Goal: Task Accomplishment & Management: Complete application form

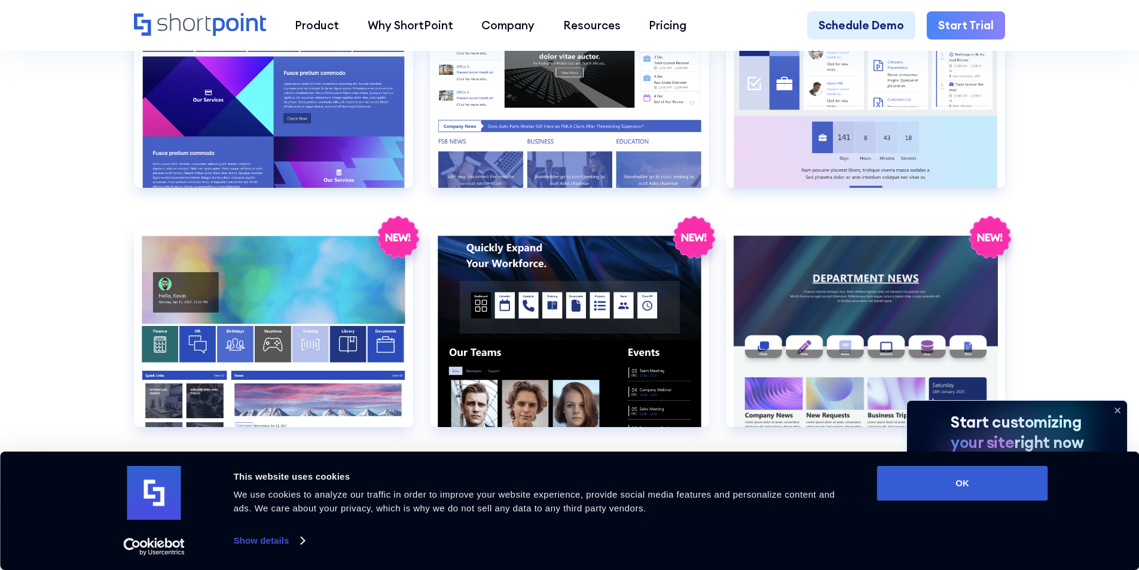
scroll to position [2709, 0]
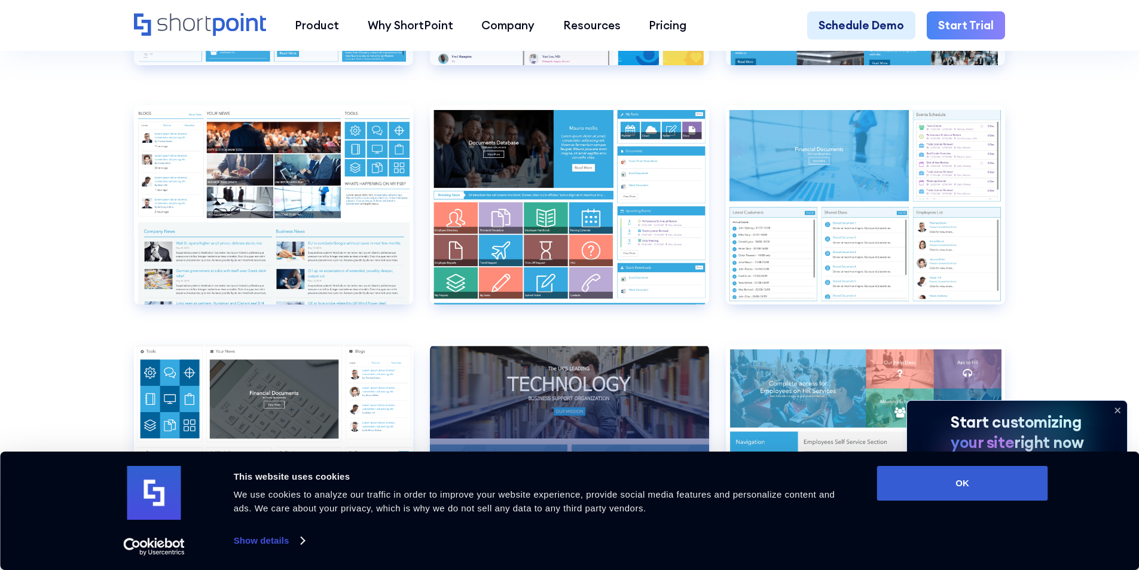
scroll to position [6449, 0]
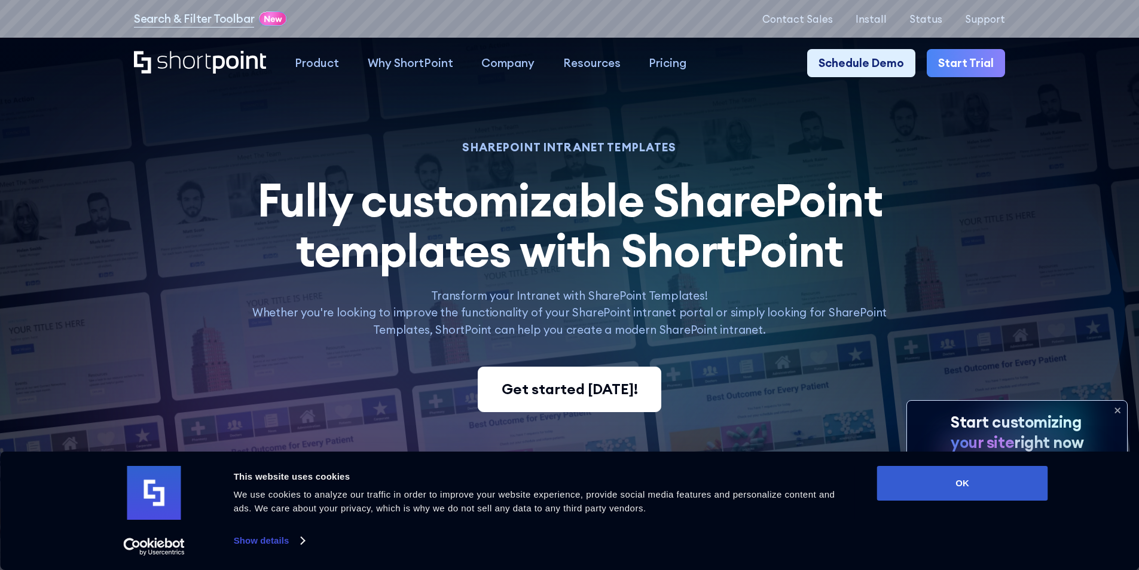
drag, startPoint x: 568, startPoint y: 403, endPoint x: 557, endPoint y: 405, distance: 10.4
click at [568, 400] on div "Get started [DATE]!" at bounding box center [570, 390] width 136 height 22
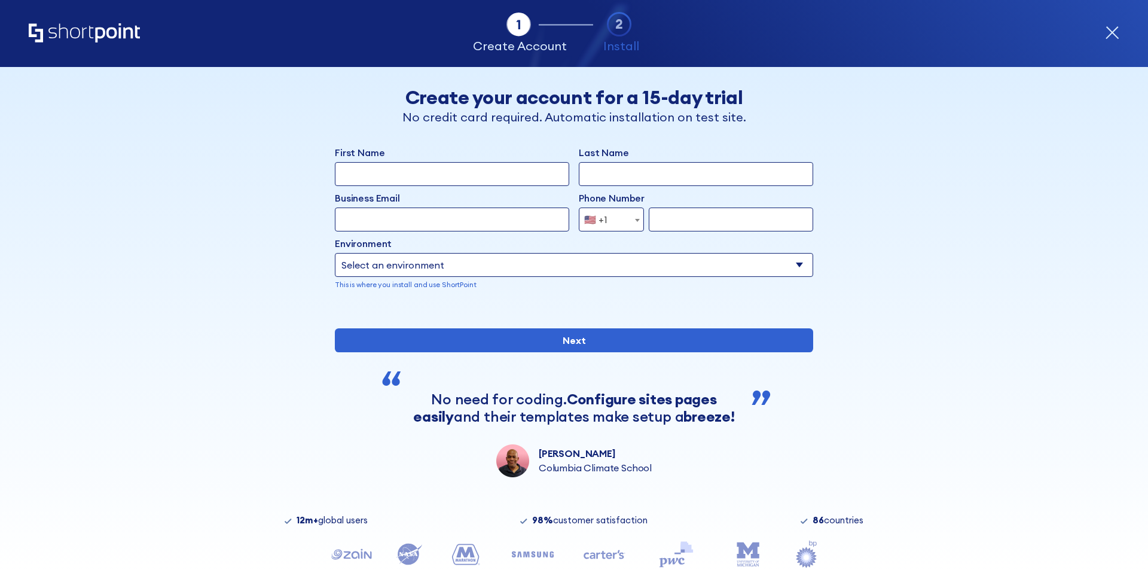
click at [456, 168] on input "First Name" at bounding box center [452, 174] width 234 height 24
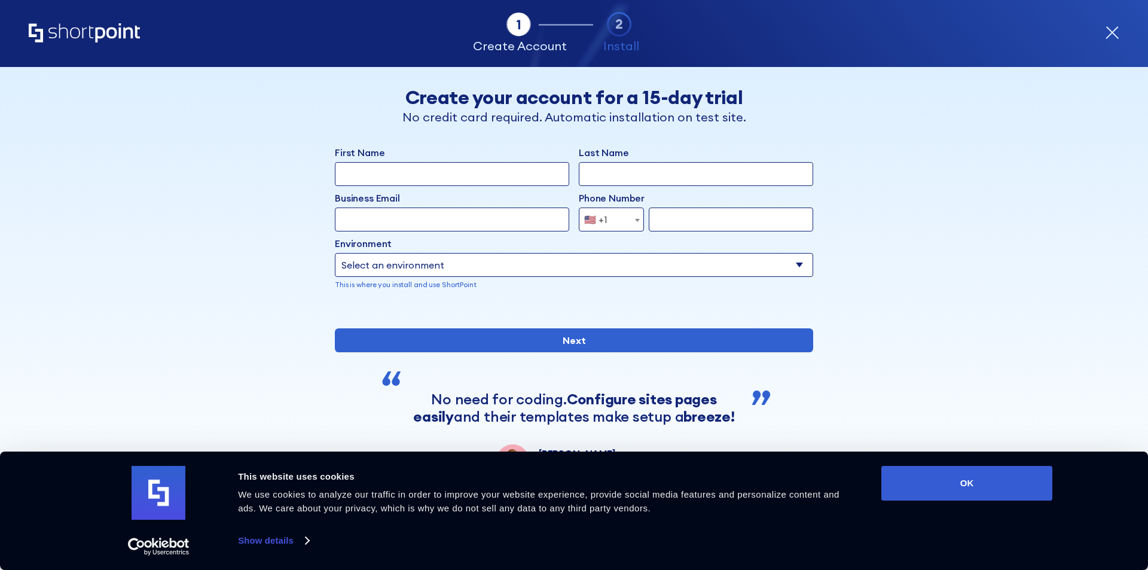
click at [456, 169] on input "First Name" at bounding box center [452, 174] width 234 height 24
click at [453, 173] on input "First Name" at bounding box center [452, 174] width 234 height 24
click at [626, 178] on input "Last Name" at bounding box center [696, 174] width 234 height 24
click at [628, 176] on input "Last Name" at bounding box center [696, 174] width 234 height 24
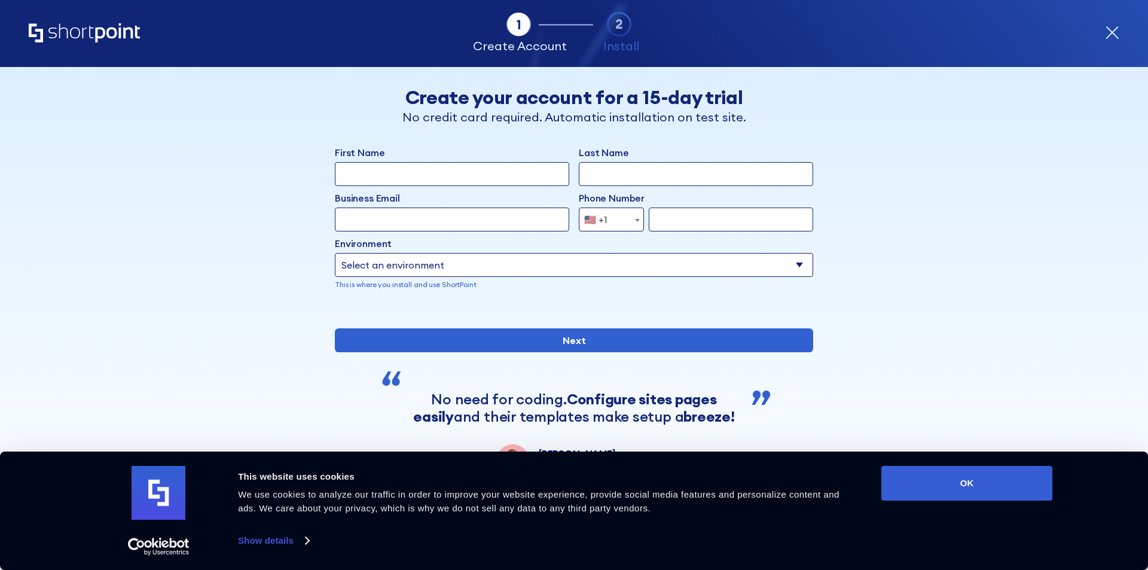
click at [628, 176] on input "Last Name" at bounding box center [696, 174] width 234 height 24
type input "John"
click at [676, 204] on label "Phone Number" at bounding box center [696, 198] width 234 height 14
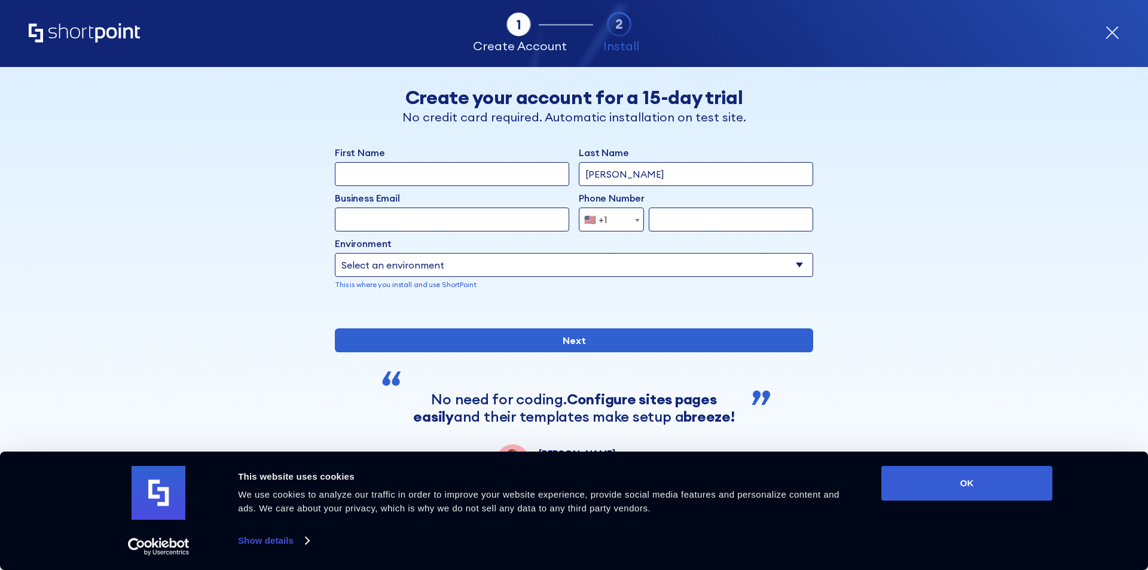
click at [666, 209] on input "form" at bounding box center [731, 220] width 164 height 24
click at [661, 209] on input "form" at bounding box center [731, 220] width 164 height 24
click at [661, 208] on input "form" at bounding box center [731, 220] width 164 height 24
click at [661, 207] on div "Phone Number Afghanistan (+93) Albania (+355) Algeria (+213) American Samoa (+1…" at bounding box center [696, 211] width 234 height 41
click at [642, 207] on div "Phone Number Afghanistan (+93) Albania (+355) Algeria (+213) American Samoa (+1…" at bounding box center [696, 211] width 234 height 41
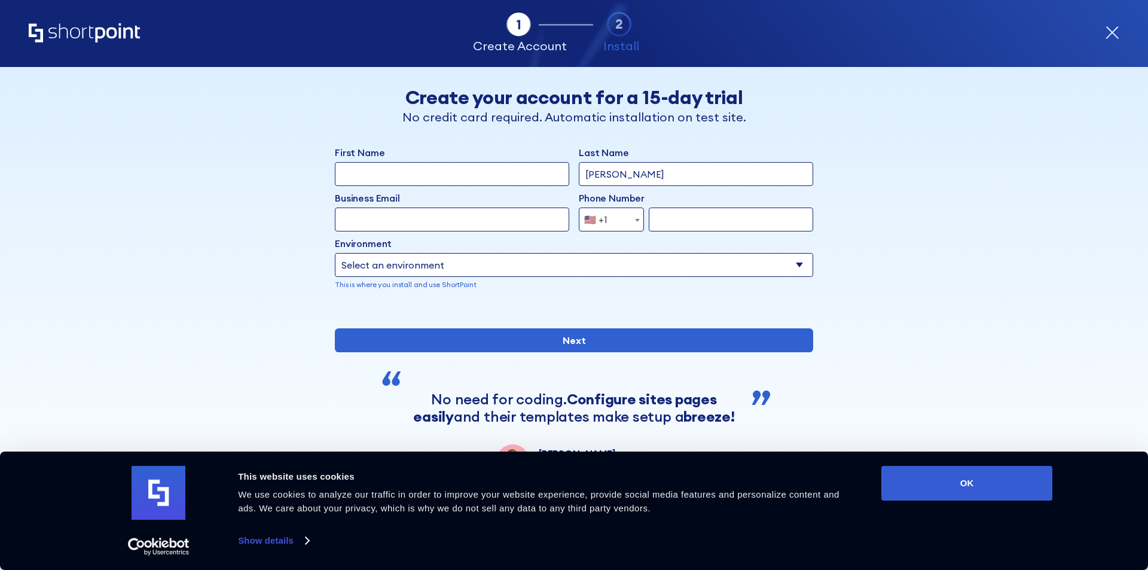
click at [658, 203] on label "Phone Number" at bounding box center [696, 198] width 234 height 14
click at [486, 221] on input "Business Email" at bounding box center [452, 220] width 234 height 24
type input "john@hahahh.com"
click at [661, 217] on input "form" at bounding box center [731, 220] width 164 height 24
type input "26565632322"
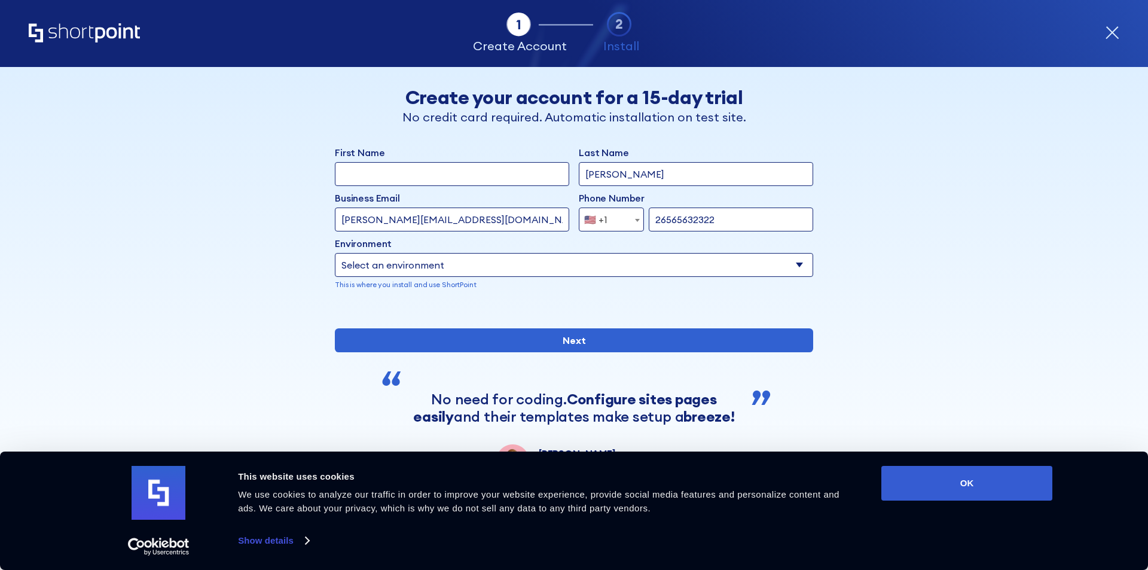
click at [471, 264] on select "Select an environment Microsoft 365 SharePoint Online SharePoint 2019 (On-Premi…" at bounding box center [574, 265] width 478 height 24
select select "SharePoint Online"
click at [335, 253] on select "Select an environment Microsoft 365 SharePoint Online SharePoint 2019 (On-Premi…" at bounding box center [574, 265] width 478 height 24
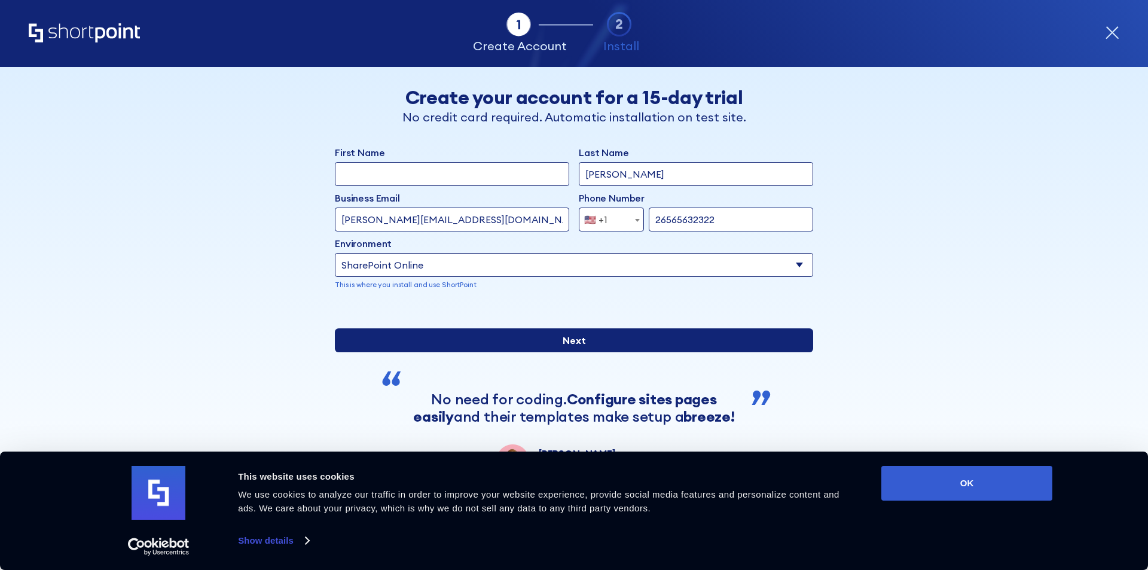
click at [472, 352] on input "Next" at bounding box center [574, 340] width 478 height 24
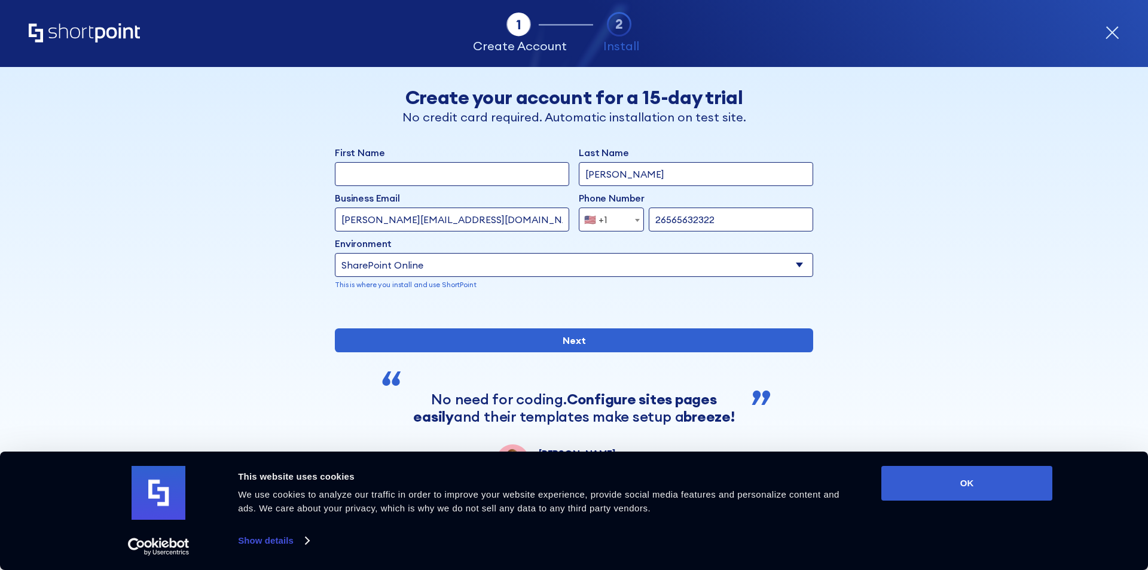
click at [404, 257] on select "Select an environment Microsoft 365 SharePoint Online SharePoint 2019 (On-Premi…" at bounding box center [574, 265] width 478 height 24
click at [912, 209] on div "Back Back Create your account for a 15-day trial No credit card required. Autom…" at bounding box center [574, 272] width 732 height 410
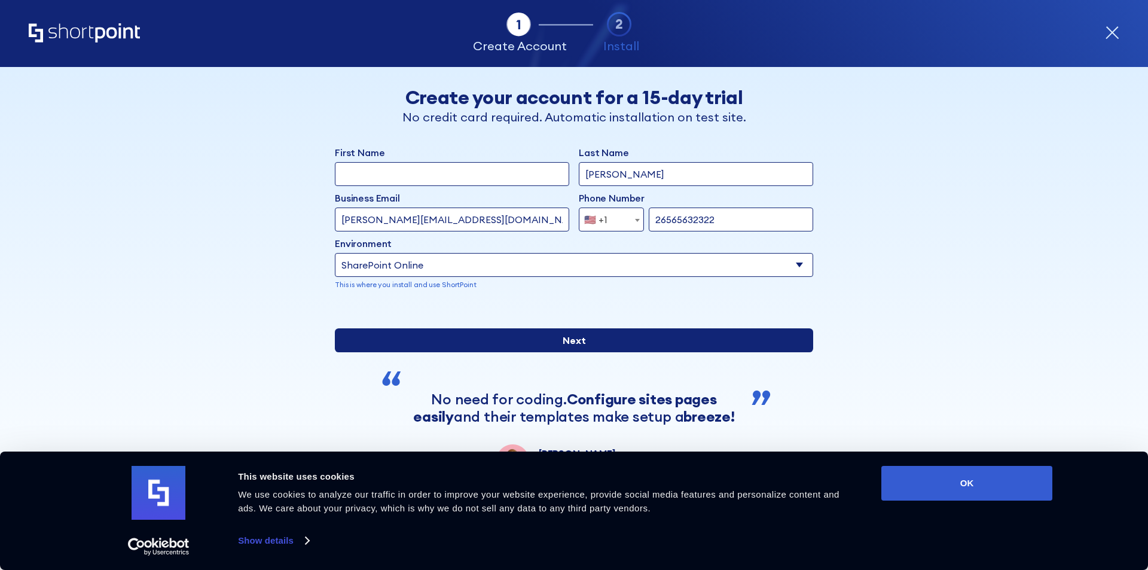
click at [514, 352] on input "Next" at bounding box center [574, 340] width 478 height 24
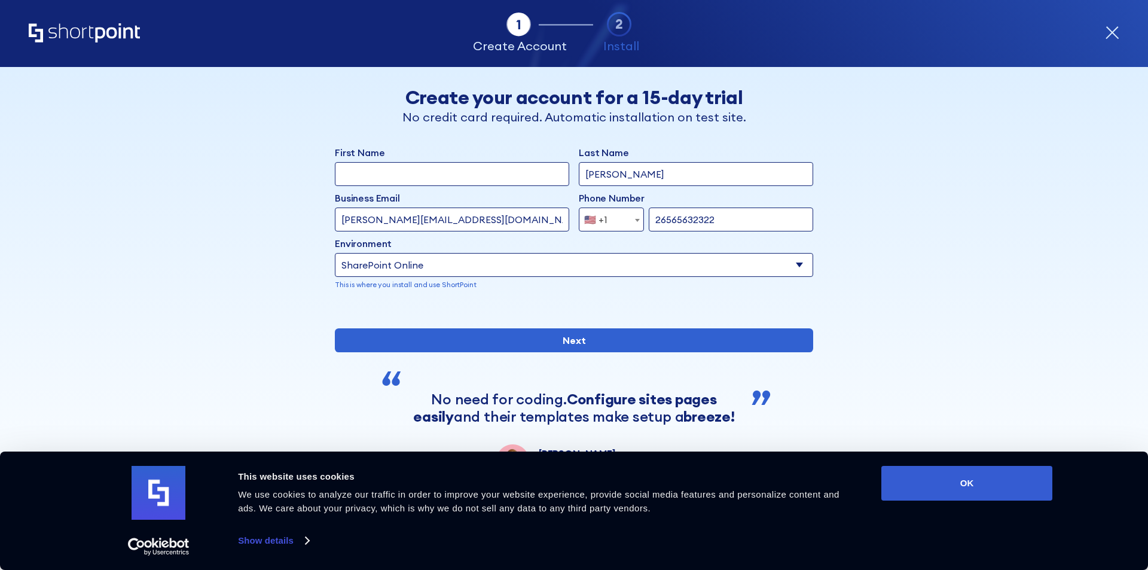
click at [421, 169] on input "First Name" at bounding box center [452, 174] width 234 height 24
click at [421, 179] on input "First Name" at bounding box center [452, 174] width 234 height 24
click at [427, 173] on input "First Name" at bounding box center [452, 174] width 234 height 24
type input "Oliver"
